Goal: Information Seeking & Learning: Learn about a topic

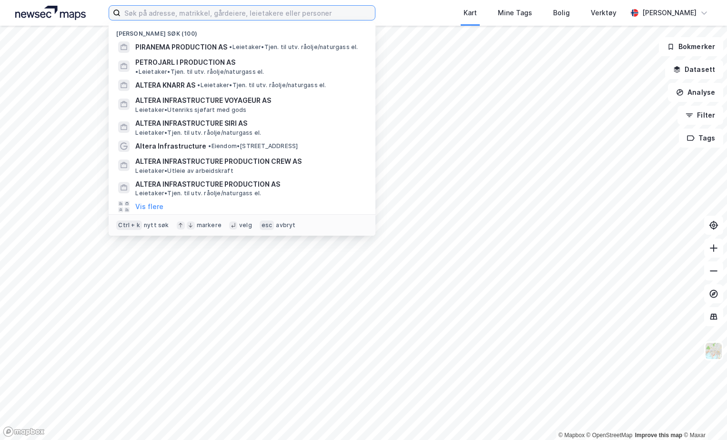
click at [240, 12] on input at bounding box center [247, 13] width 254 height 14
click at [168, 12] on input at bounding box center [247, 13] width 254 height 14
paste input "39545832"
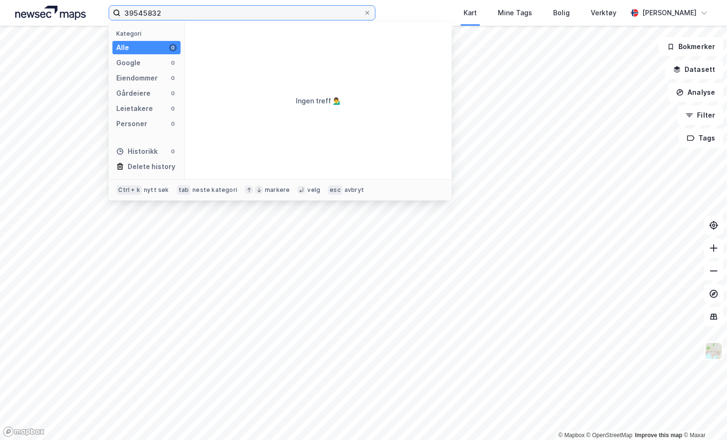
click at [125, 13] on input "39545832" at bounding box center [241, 13] width 243 height 14
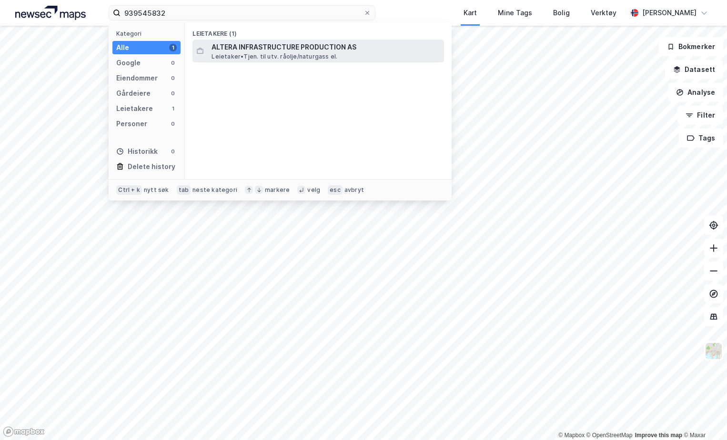
click at [274, 49] on span "ALTERA INFRASTRUCTURE PRODUCTION AS" at bounding box center [325, 46] width 229 height 11
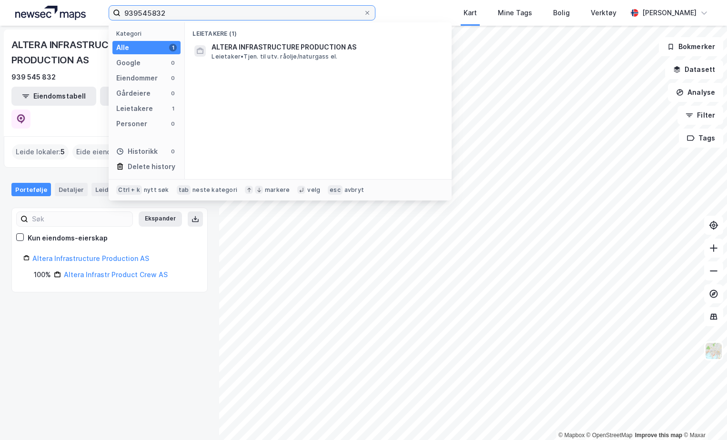
drag, startPoint x: 217, startPoint y: 9, endPoint x: 106, endPoint y: 8, distance: 111.0
click at [106, 8] on div "939545832 Kategori Alle 1 Google 0 Eiendommer 0 Gårdeiere 0 Leietakere 1 Person…" at bounding box center [363, 13] width 727 height 26
paste input "96235149"
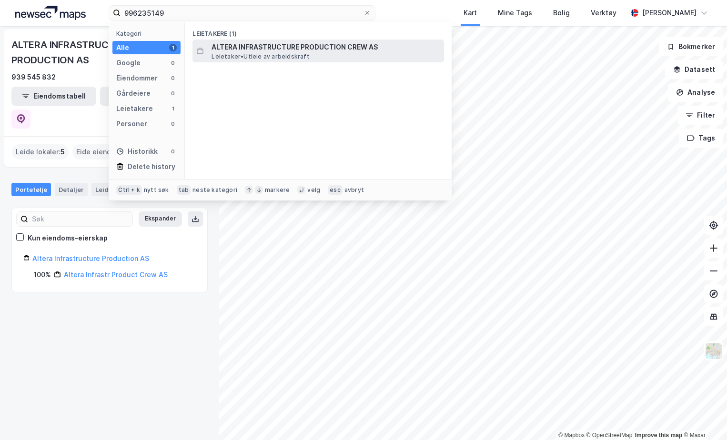
click at [322, 52] on span "ALTERA INFRASTRUCTURE PRODUCTION CREW AS" at bounding box center [325, 46] width 229 height 11
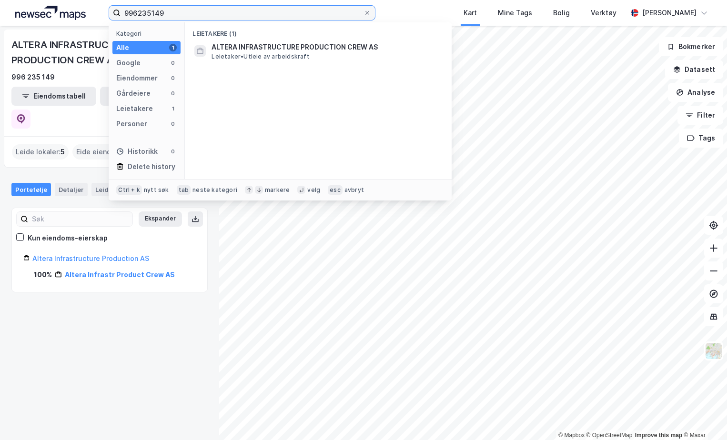
drag, startPoint x: 195, startPoint y: 11, endPoint x: 97, endPoint y: 7, distance: 98.2
click at [100, 9] on div "996235149 Kategori Alle 1 Google 0 Eiendommer 0 Gårdeiere 0 Leietakere 1 Person…" at bounding box center [363, 13] width 727 height 26
paste input "0485674"
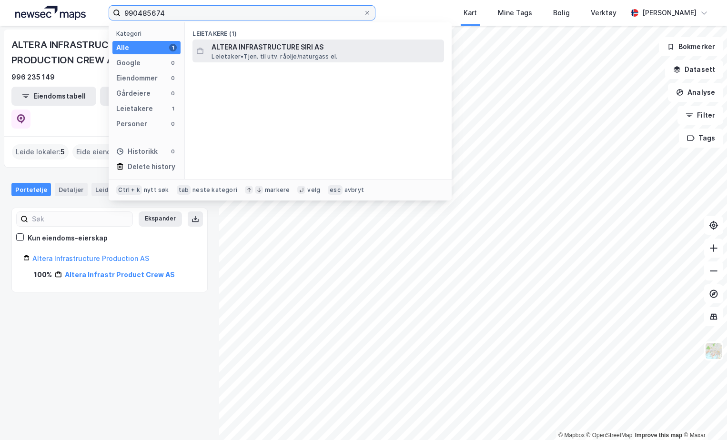
type input "990485674"
click at [274, 54] on span "Leietaker • Tjen. til utv. råolje/naturgass el." at bounding box center [274, 57] width 126 height 8
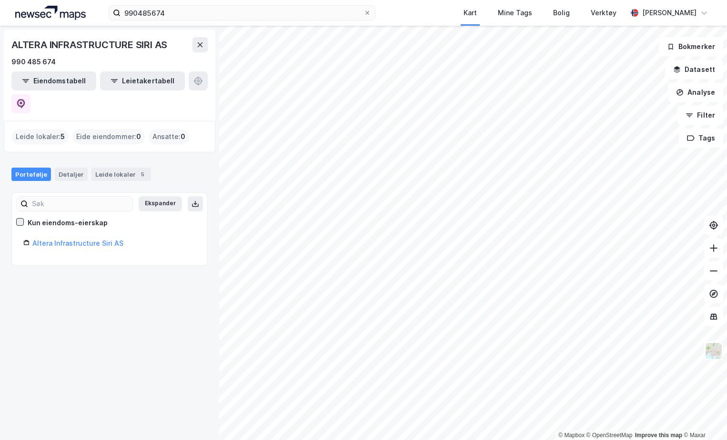
click at [17, 219] on icon at bounding box center [20, 222] width 7 height 7
click at [163, 196] on button "Ekspander" at bounding box center [160, 203] width 43 height 15
click at [59, 239] on link "Altera Infrastructure Siri AS" at bounding box center [77, 243] width 91 height 8
click at [65, 239] on link "Altera Infrastructure Siri AS" at bounding box center [77, 243] width 91 height 8
click at [296, 12] on input "990485674" at bounding box center [241, 13] width 243 height 14
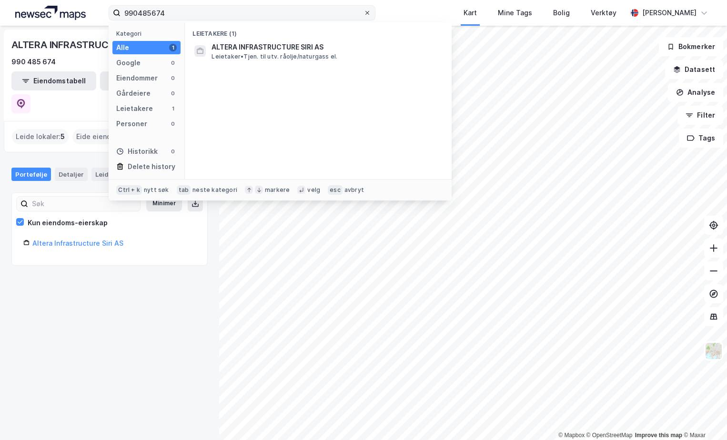
click at [363, 10] on span at bounding box center [367, 13] width 8 height 8
click at [363, 10] on input "990485674" at bounding box center [241, 13] width 243 height 14
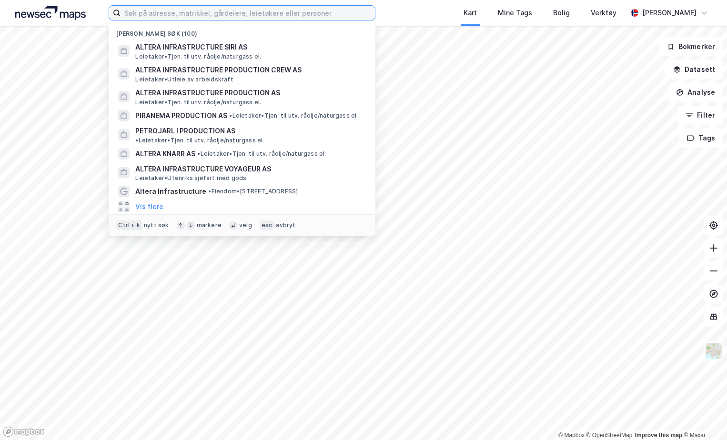
click at [222, 10] on input at bounding box center [247, 13] width 254 height 14
paste input "990479518"
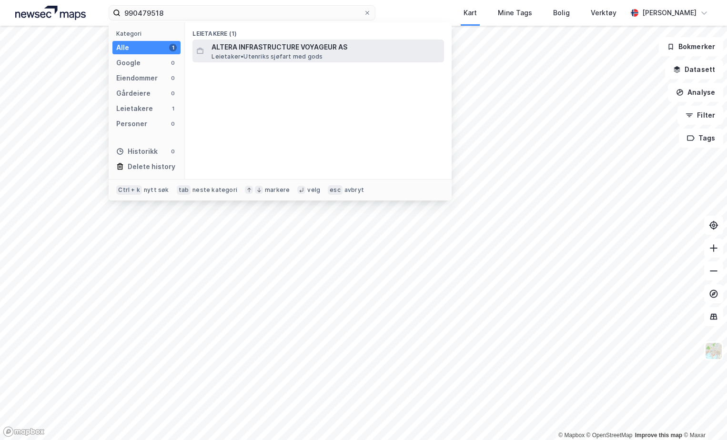
click at [283, 49] on span "ALTERA INFRASTRUCTURE VOYAGEUR AS" at bounding box center [325, 46] width 229 height 11
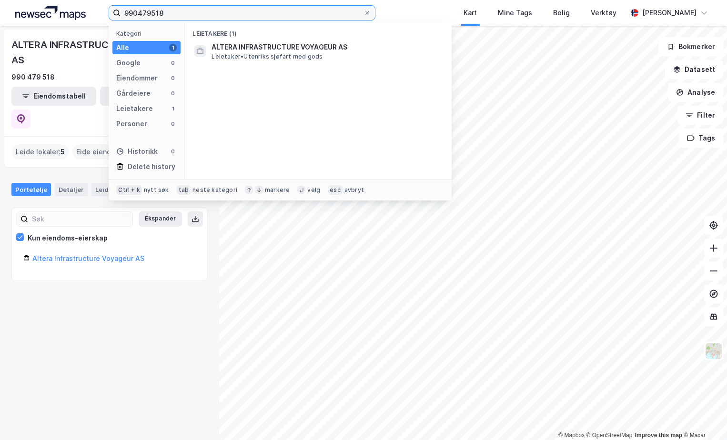
drag, startPoint x: 217, startPoint y: 17, endPoint x: 62, endPoint y: 11, distance: 155.4
click at [62, 11] on div "990479518 Kategori Alle 1 Google 0 Eiendommer 0 Gårdeiere 0 Leietakere 1 Person…" at bounding box center [363, 13] width 727 height 26
paste input "6508234"
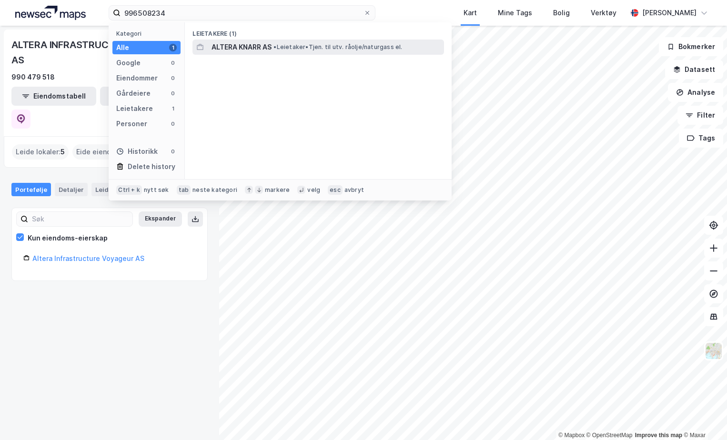
click at [248, 50] on span "ALTERA KNARR AS" at bounding box center [241, 46] width 60 height 11
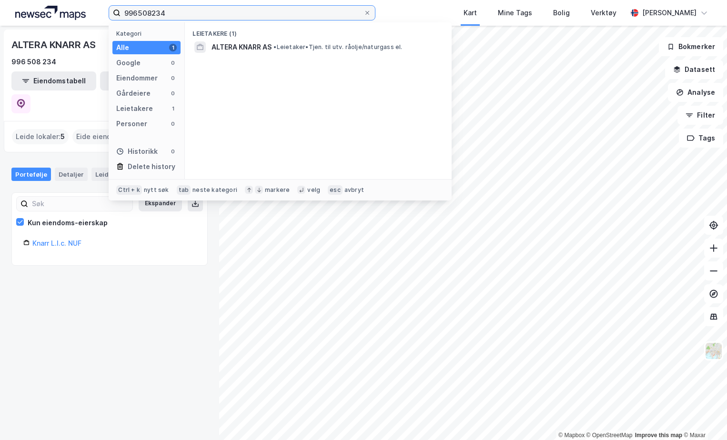
drag, startPoint x: 187, startPoint y: 14, endPoint x: 80, endPoint y: 14, distance: 106.2
click at [80, 14] on div "996508234 Kategori Alle 1 Google 0 Eiendommer 0 Gårdeiere 0 Leietakere 1 Person…" at bounding box center [363, 13] width 727 height 26
paste input "7788885"
type input "997788885"
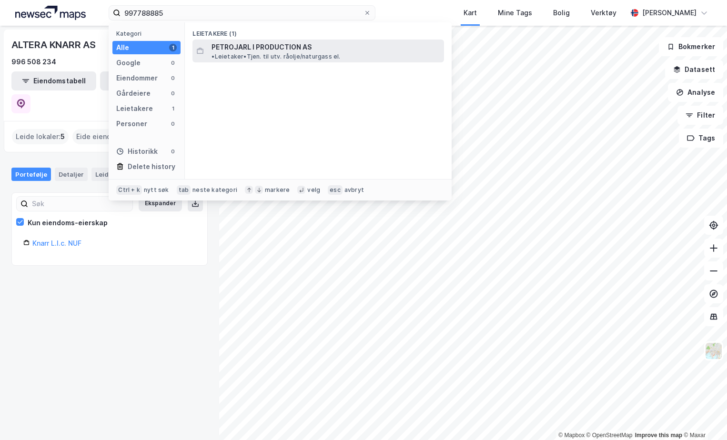
click at [290, 48] on span "PETROJARL I PRODUCTION AS" at bounding box center [261, 46] width 100 height 11
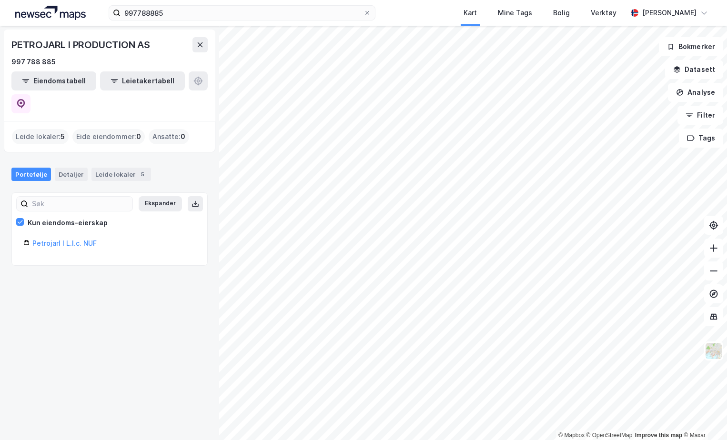
drag, startPoint x: 260, startPoint y: 4, endPoint x: 128, endPoint y: 5, distance: 131.9
click at [128, 5] on div "997788885 Kart Mine Tags Bolig Verktøy [PERSON_NAME]" at bounding box center [363, 13] width 727 height 26
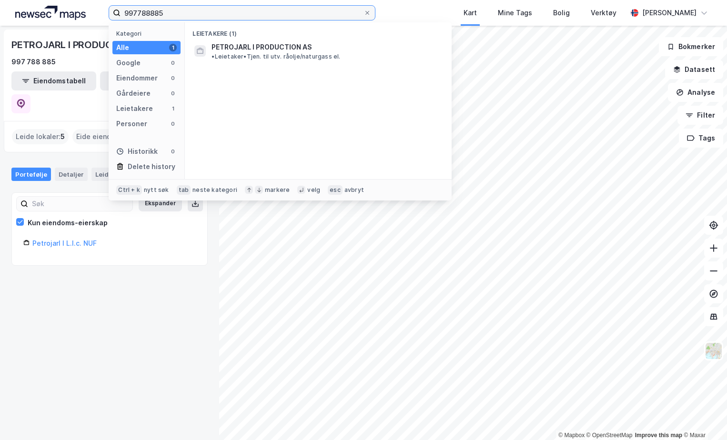
drag, startPoint x: 128, startPoint y: 5, endPoint x: 297, endPoint y: 10, distance: 168.7
click at [297, 10] on input "997788885" at bounding box center [241, 13] width 243 height 14
click at [368, 13] on icon at bounding box center [367, 13] width 4 height 4
click at [363, 13] on input "997788885" at bounding box center [241, 13] width 243 height 14
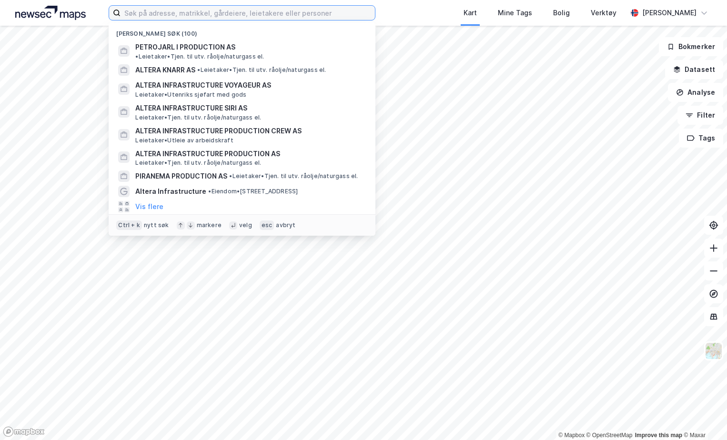
paste input "985973245"
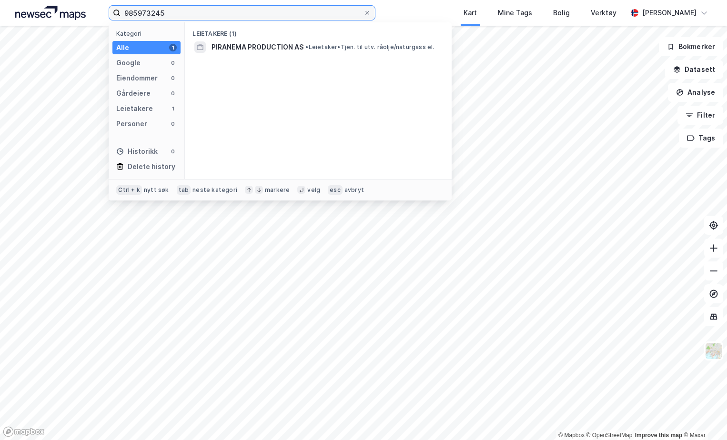
type input "985973245"
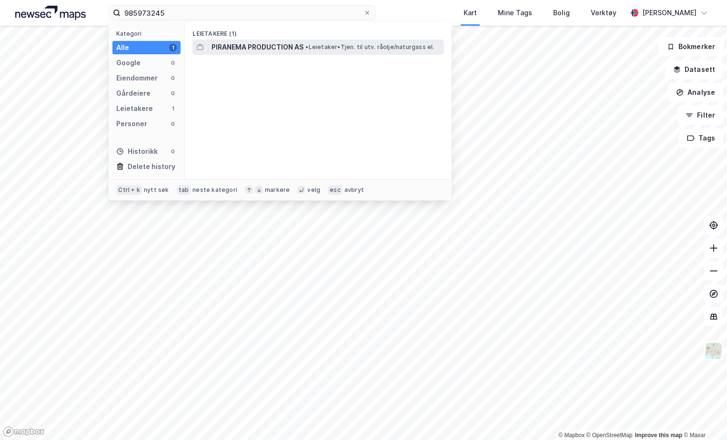
click at [262, 45] on span "PIRANEMA PRODUCTION AS" at bounding box center [257, 46] width 92 height 11
